Goal: Task Accomplishment & Management: Use online tool/utility

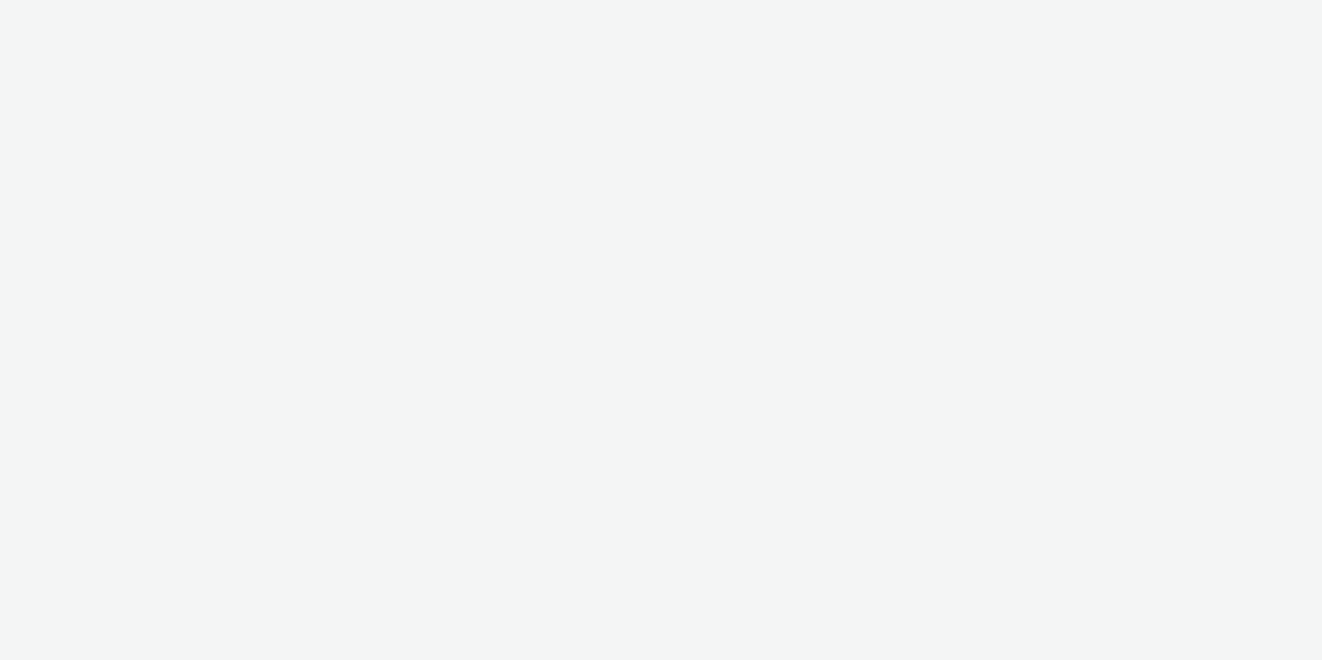
select select "11a7df10-284f-415c-b52a-427acf4c31ae"
select select "23ac11bc-76f7-45aa-bb6e-913a84dd47ea"
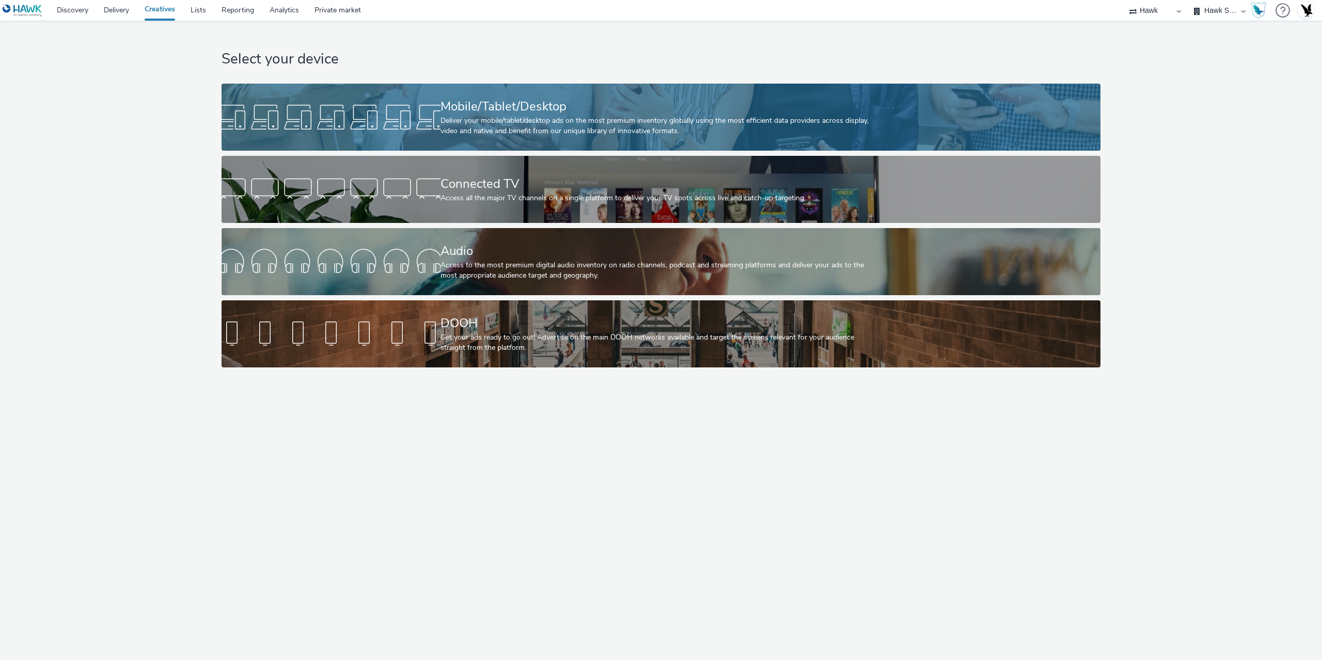
click at [464, 138] on div "Mobile/Tablet/Desktop Deliver your mobile/tablet/desktop ads on the most premiu…" at bounding box center [658, 117] width 437 height 67
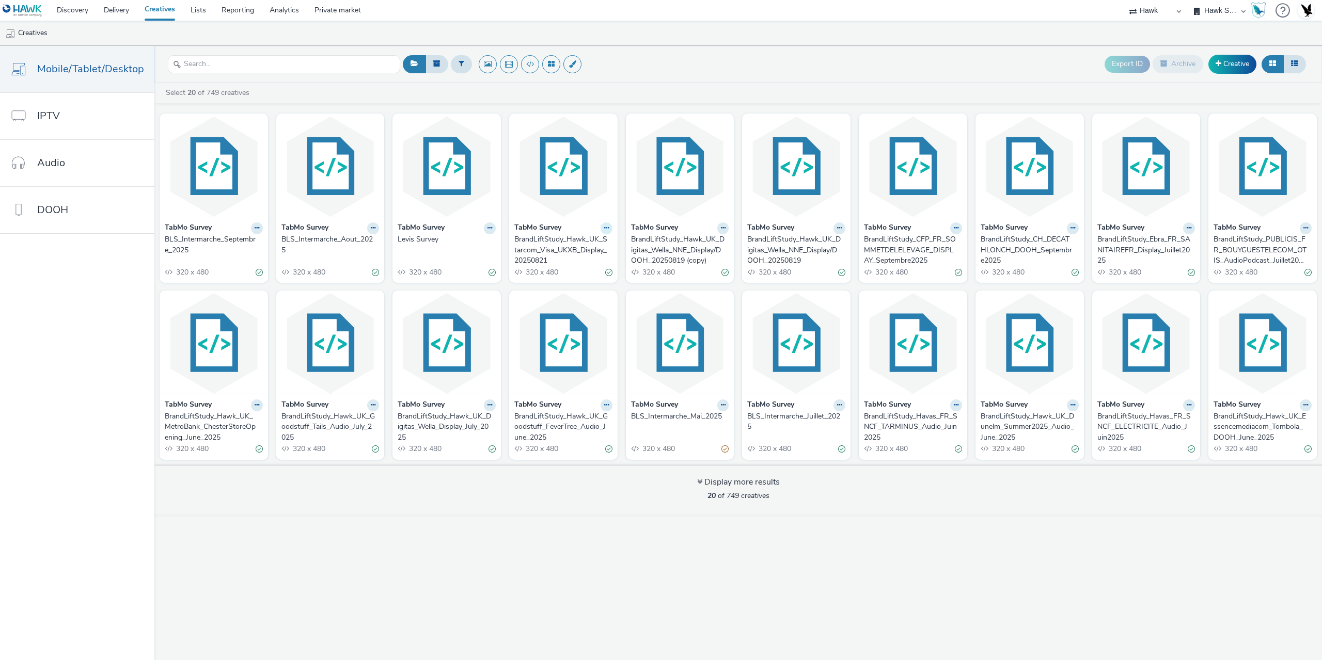
click at [609, 228] on button at bounding box center [606, 229] width 12 height 12
click at [575, 268] on link "Duplicate" at bounding box center [573, 267] width 77 height 21
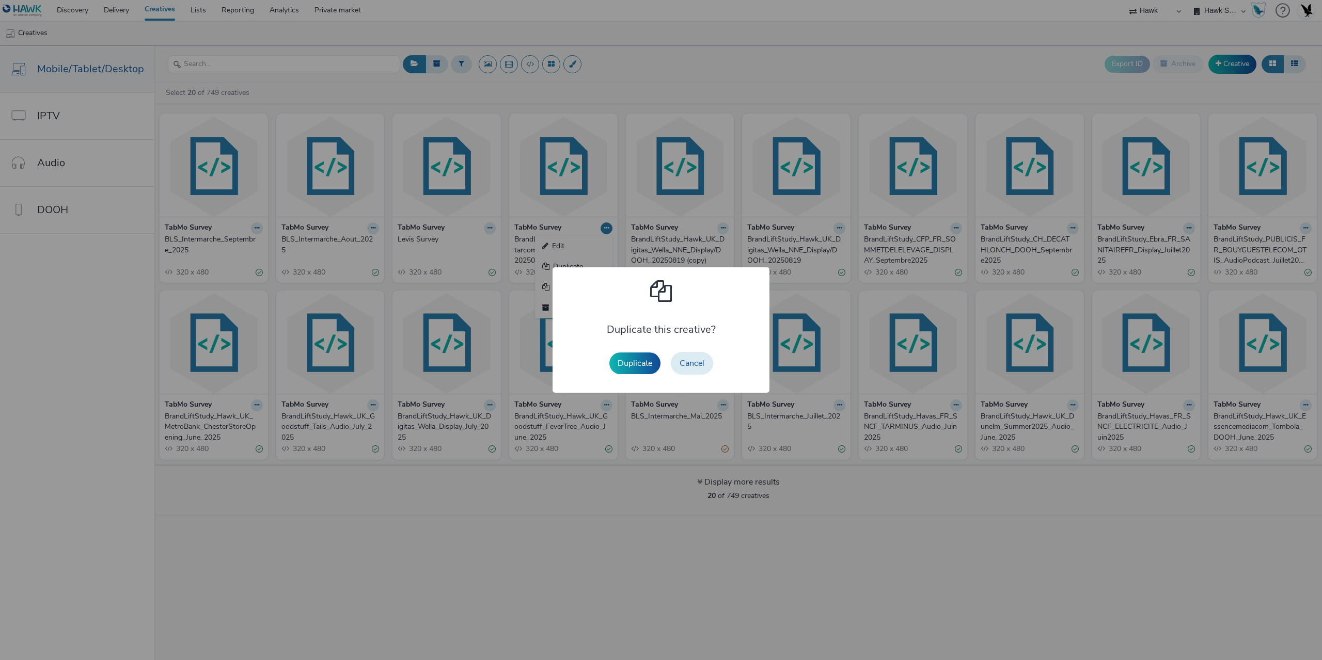
click at [638, 353] on button "Duplicate" at bounding box center [634, 364] width 51 height 22
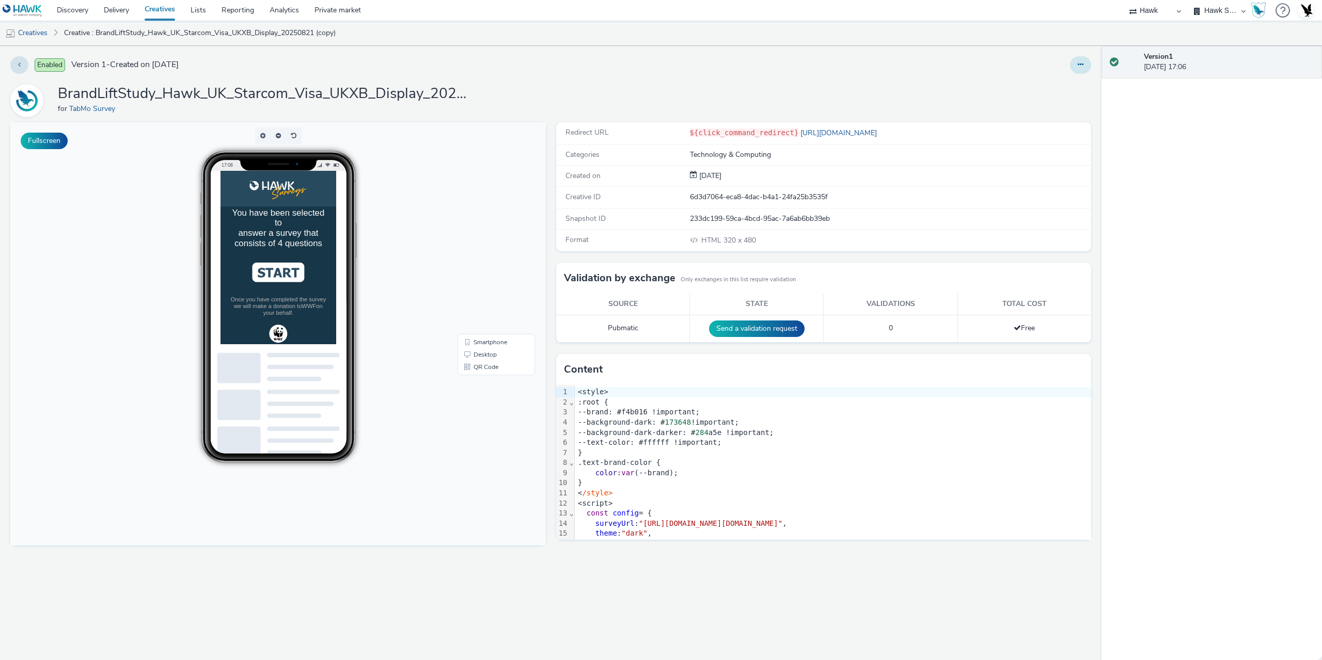
click at [1079, 64] on icon at bounding box center [1080, 64] width 6 height 7
click at [1063, 104] on link "Duplicate" at bounding box center [1051, 106] width 77 height 21
click at [1077, 68] on icon at bounding box center [1080, 64] width 6 height 7
click at [1050, 83] on link "Edit" at bounding box center [1051, 85] width 77 height 21
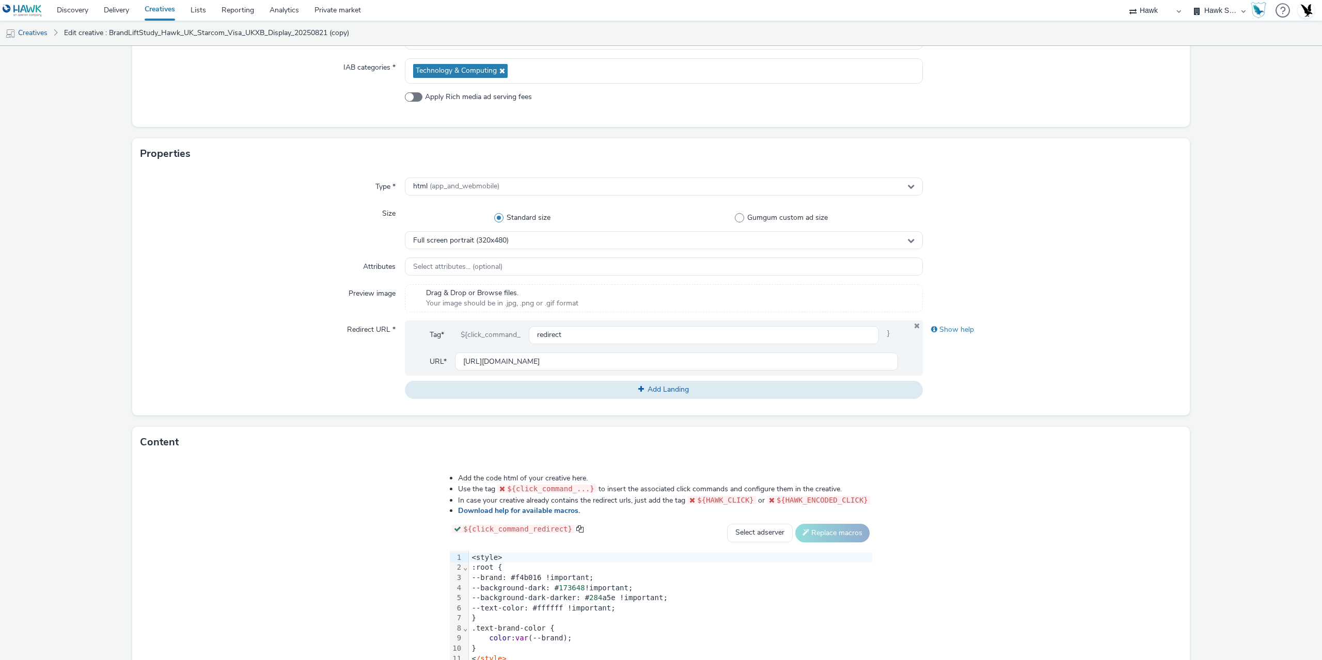
scroll to position [259, 0]
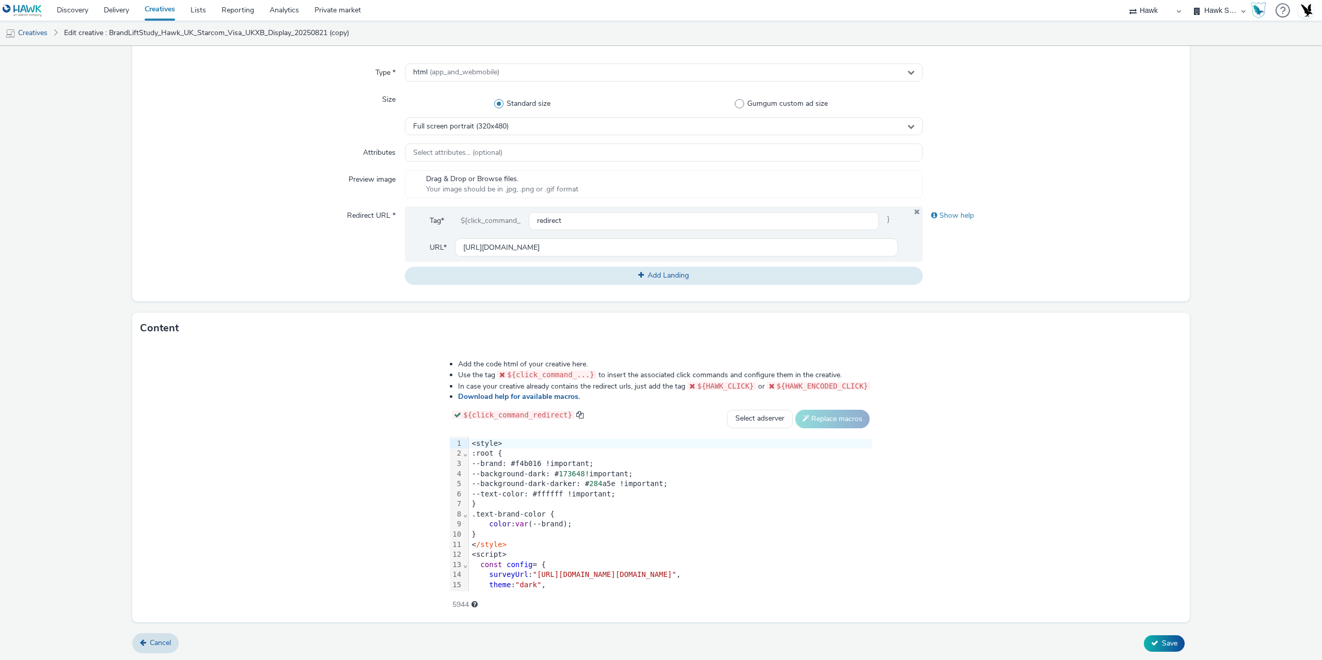
click at [527, 530] on div "}" at bounding box center [670, 535] width 403 height 10
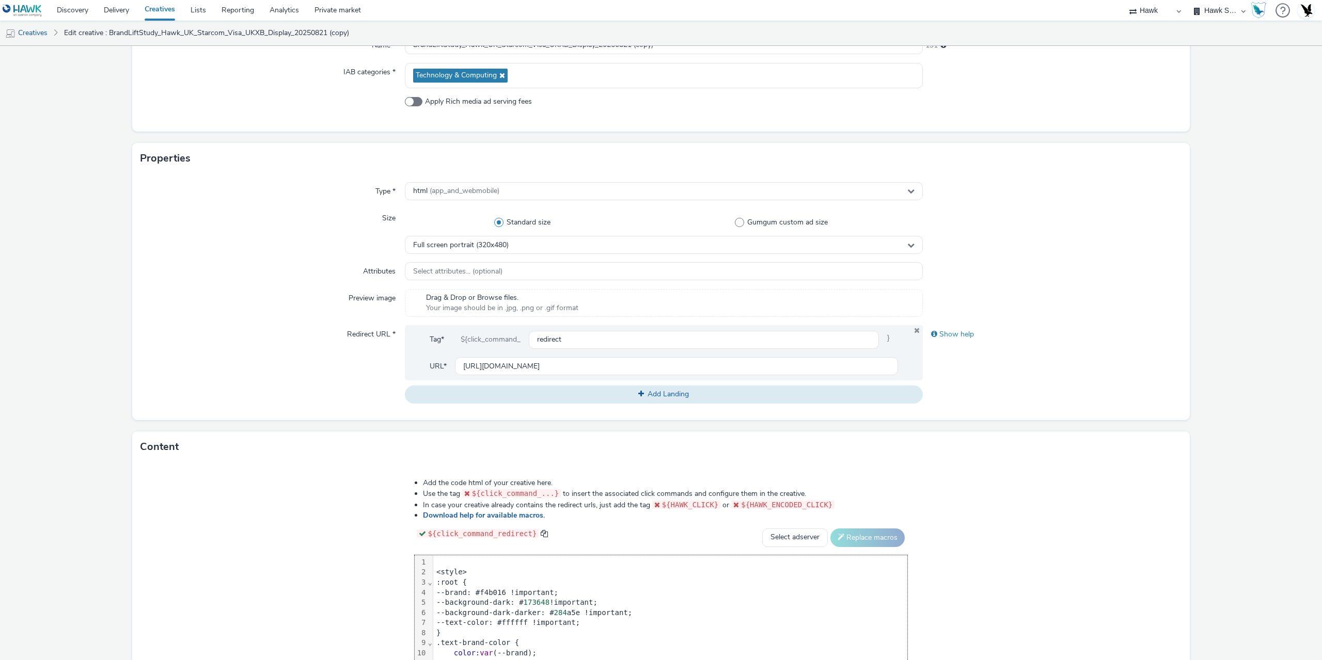
scroll to position [1, 0]
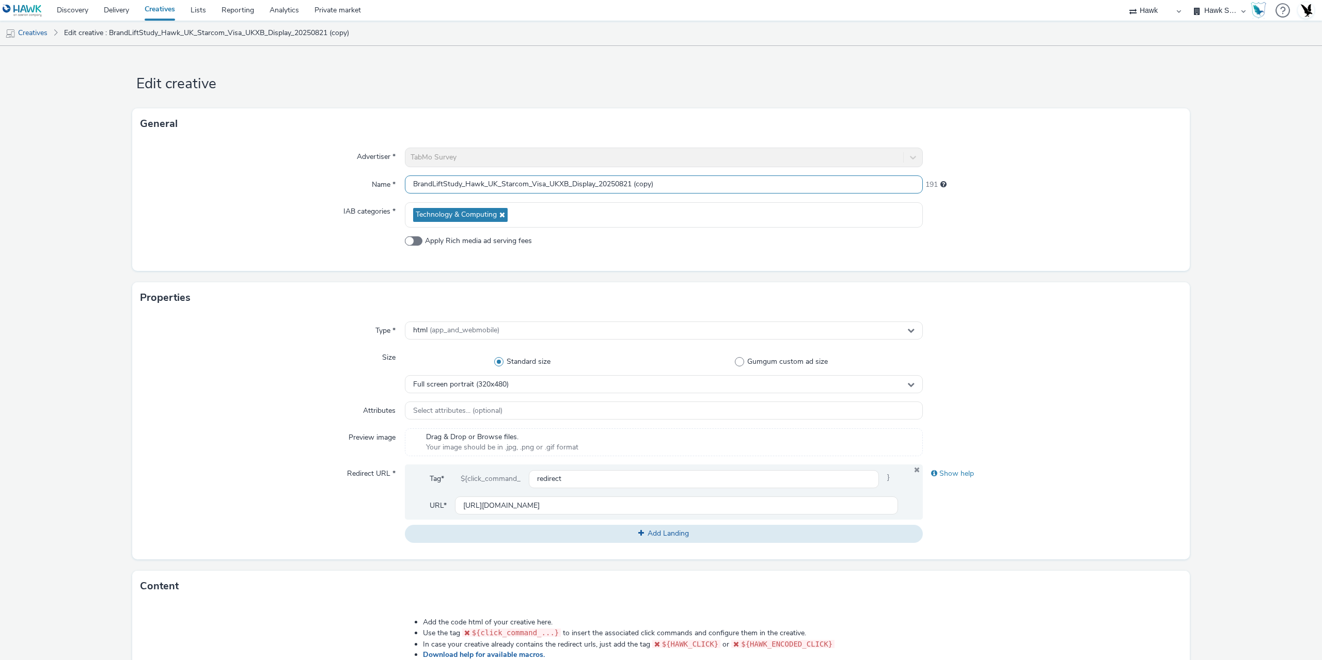
drag, startPoint x: 635, startPoint y: 185, endPoint x: 778, endPoint y: 192, distance: 143.2
click at [778, 192] on input "BrandLiftStudy_Hawk_UK_Starcom_Visa_UKXB_Display_20250821 (copy)" at bounding box center [664, 185] width 518 height 18
click at [565, 186] on input "BrandLiftStudy_Hawk_UK_Starcom_Visa_UKXB_Display_20250910" at bounding box center [664, 185] width 518 height 18
click at [496, 183] on input "BrandLiftStudy_Hawk_UK__Display_20250910" at bounding box center [664, 185] width 518 height 18
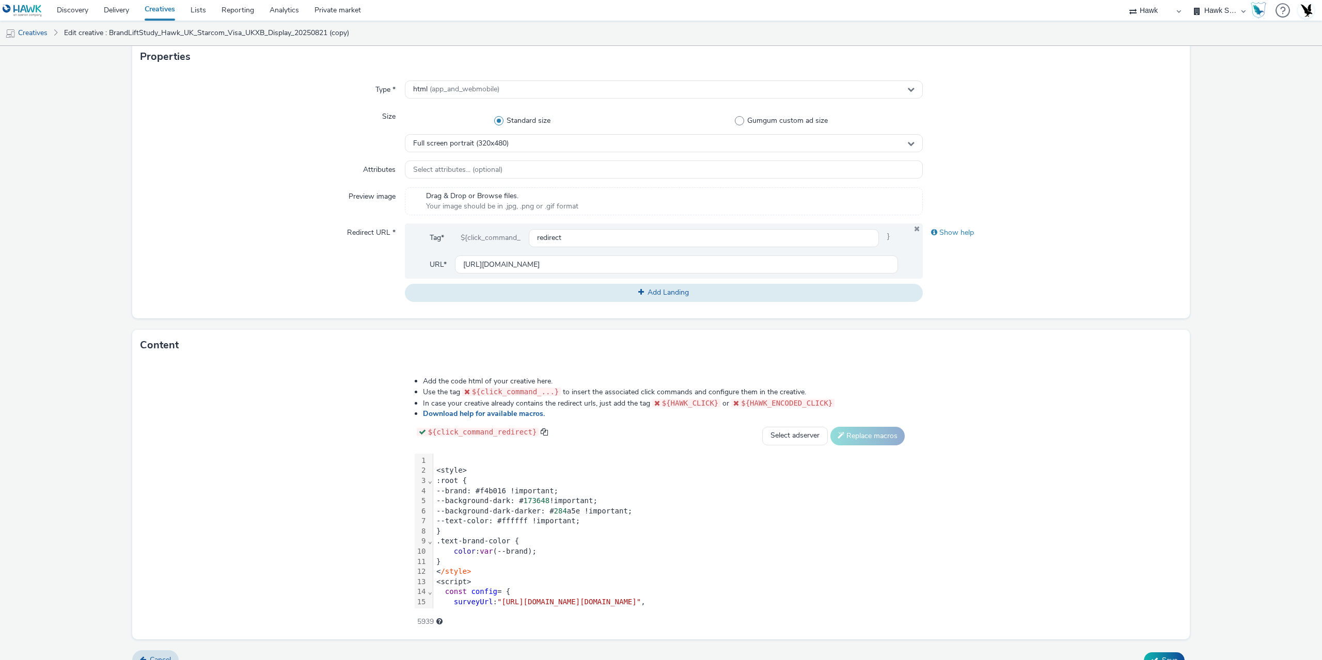
scroll to position [259, 0]
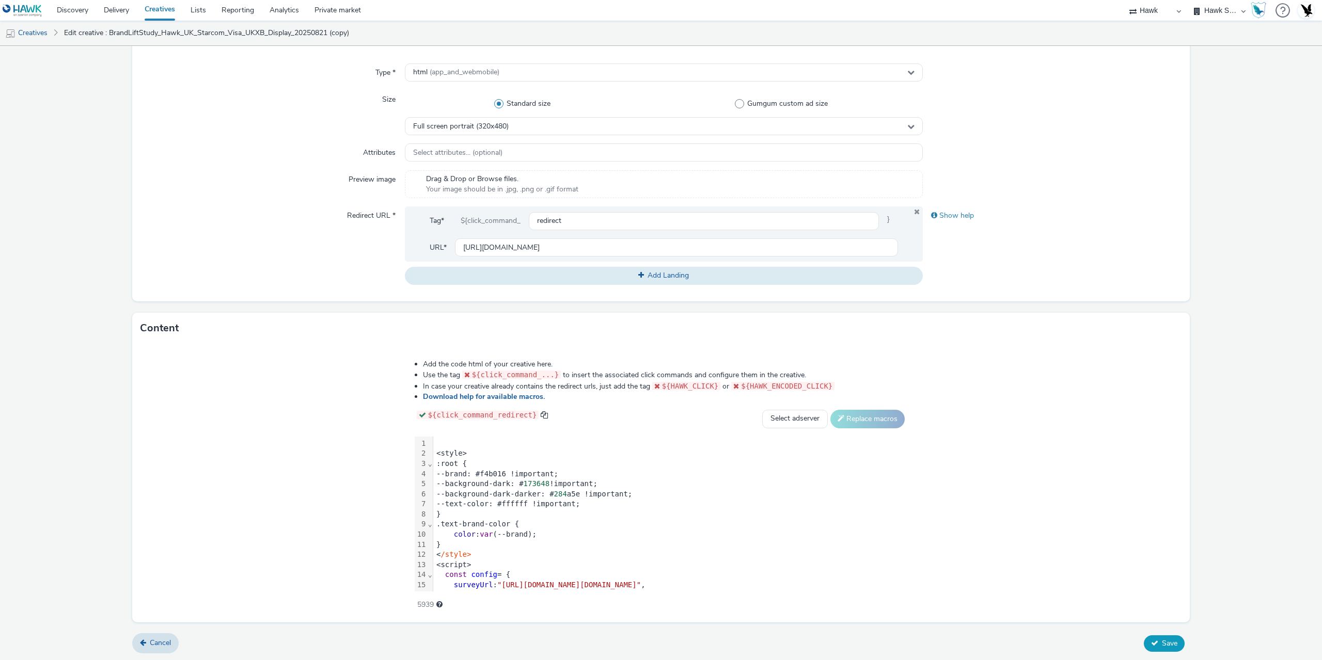
type input "BrandLiftStudy_Hawk_UK_Elida_Vo5_Display_20250910"
click at [1164, 639] on span "Save" at bounding box center [1169, 644] width 15 height 10
